Goal: Transaction & Acquisition: Subscribe to service/newsletter

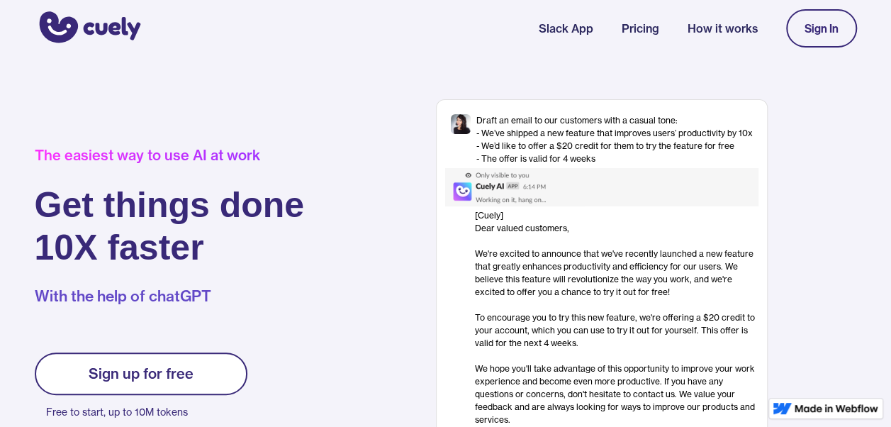
click at [205, 361] on link "Sign up for free" at bounding box center [141, 373] width 213 height 43
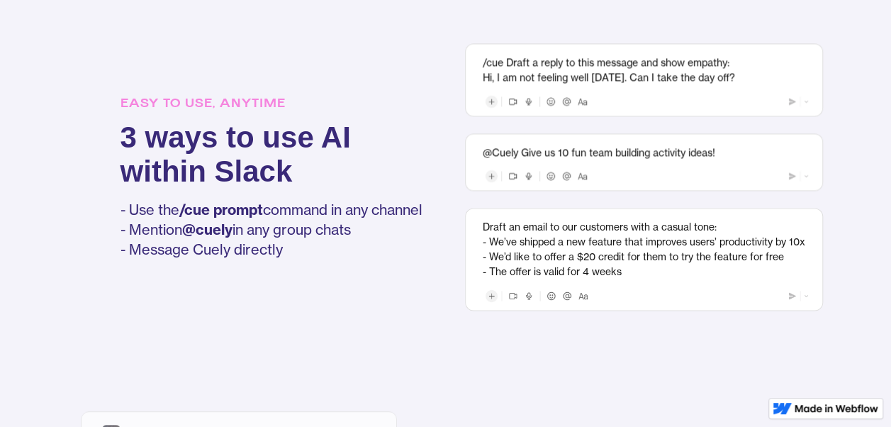
scroll to position [1024, 0]
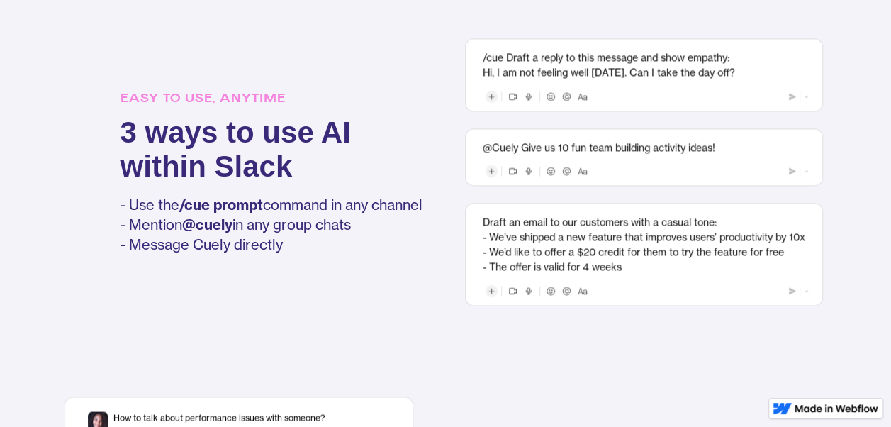
click at [521, 148] on div "@Cuely Give us 10 fun team building activity ideas!" at bounding box center [643, 147] width 322 height 15
click at [791, 166] on img at bounding box center [797, 170] width 31 height 17
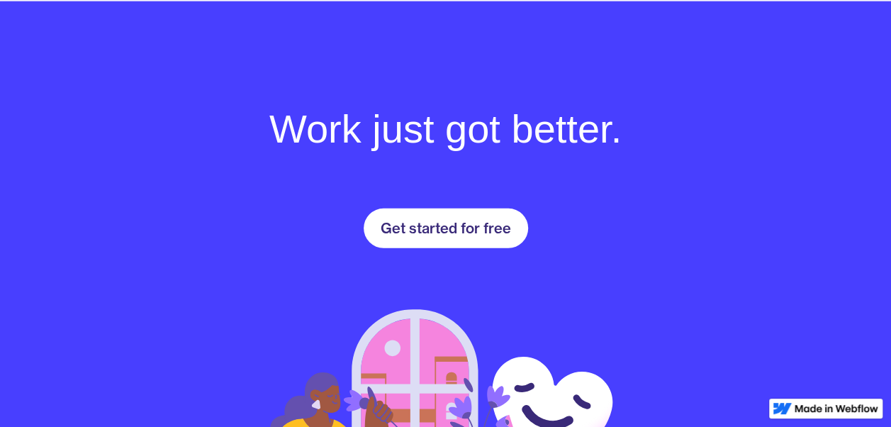
scroll to position [1955, 0]
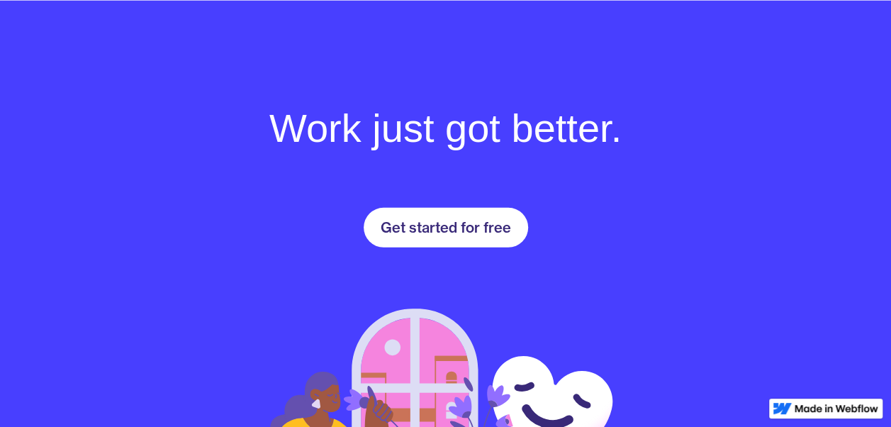
click at [486, 242] on link "Get started for free" at bounding box center [445, 228] width 164 height 40
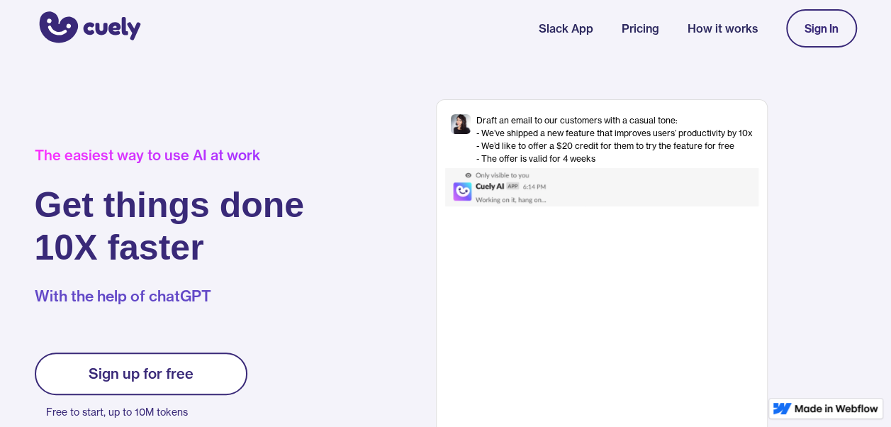
click at [806, 35] on link "Sign In" at bounding box center [821, 28] width 71 height 38
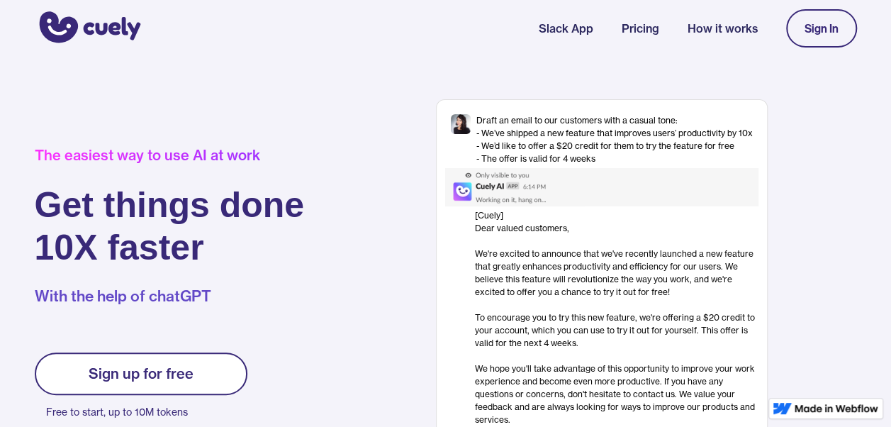
click at [806, 35] on link "Sign In" at bounding box center [821, 28] width 71 height 38
